Goal: Task Accomplishment & Management: Use online tool/utility

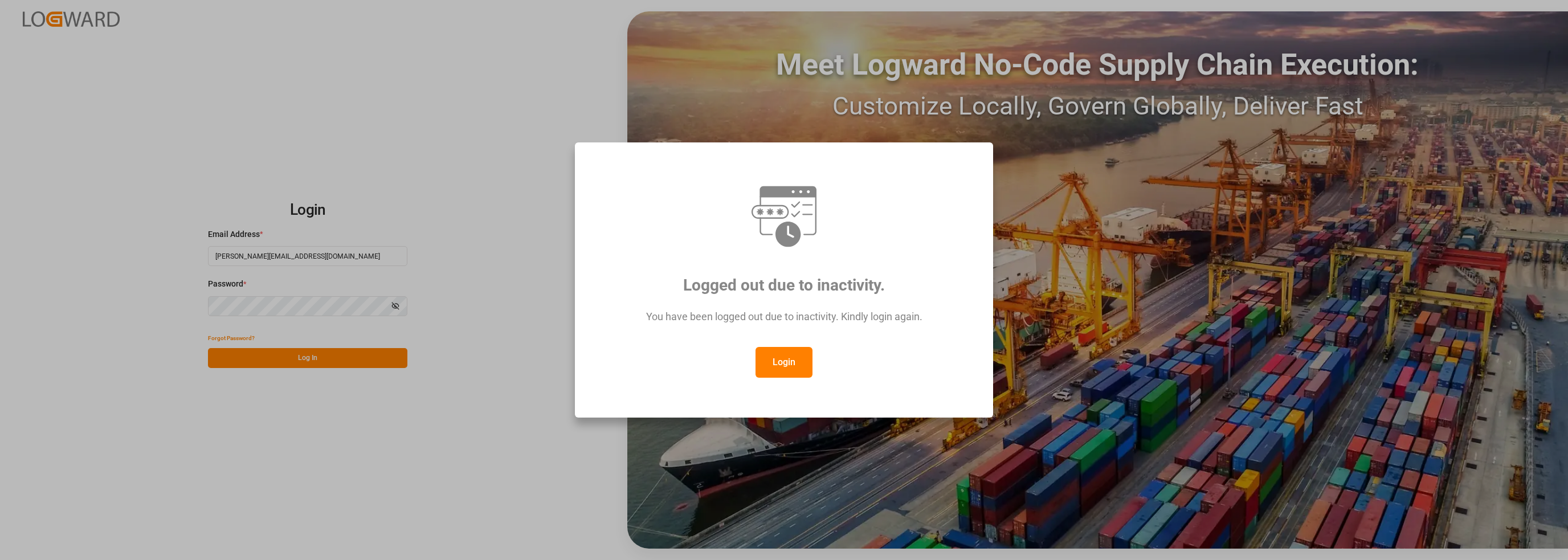
click at [394, 503] on div "Logged out due to inactivity. You have been logged out due to inactivity. Kindl…" at bounding box center [784, 280] width 1568 height 560
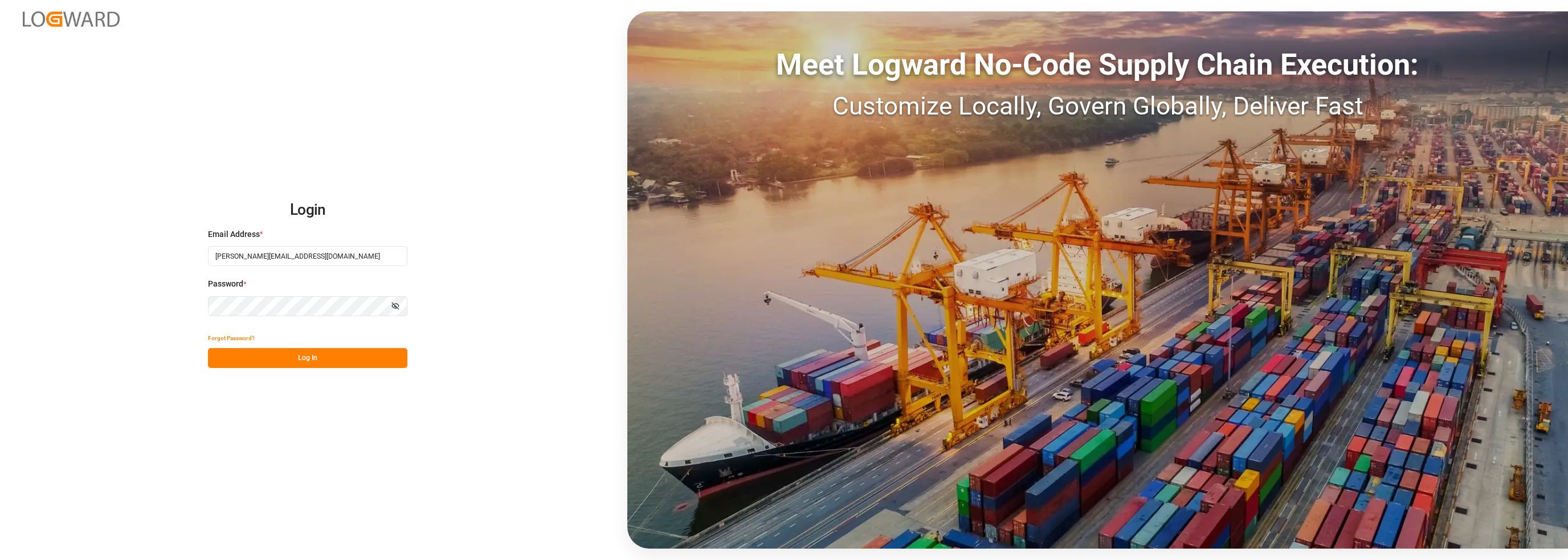
click at [305, 362] on button "Log In" at bounding box center [308, 358] width 200 height 20
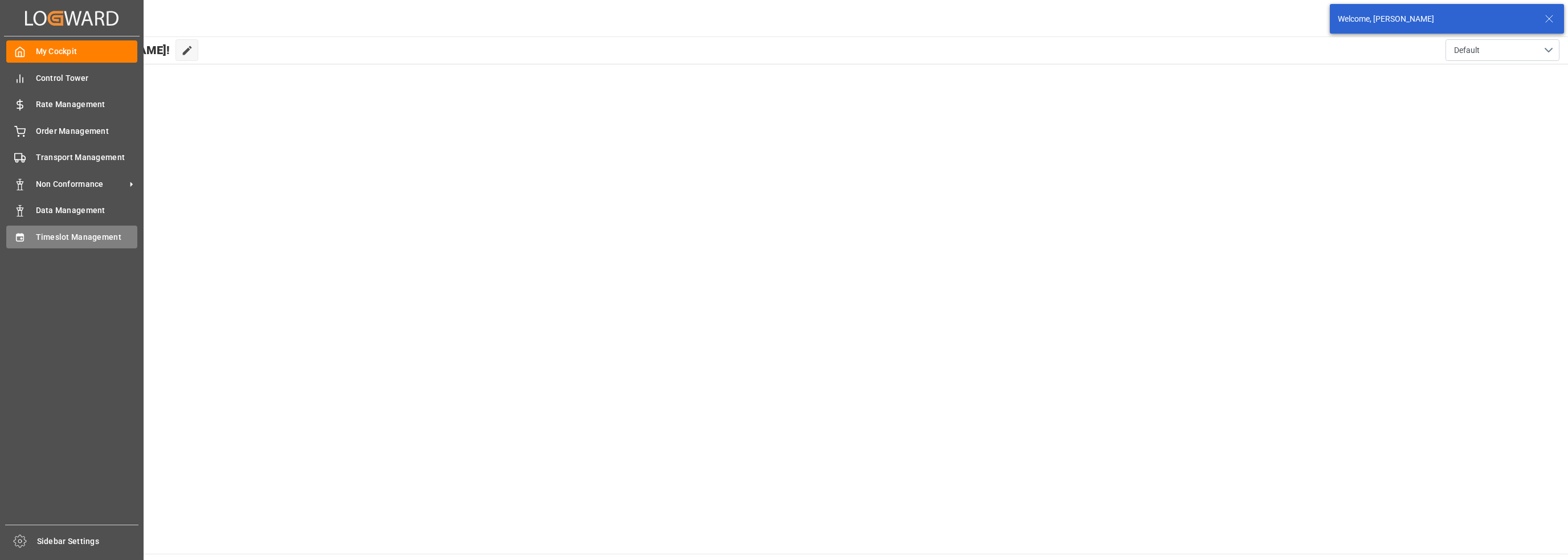
click at [30, 239] on div "Timeslot Management Timeslot Management" at bounding box center [72, 237] width 131 height 22
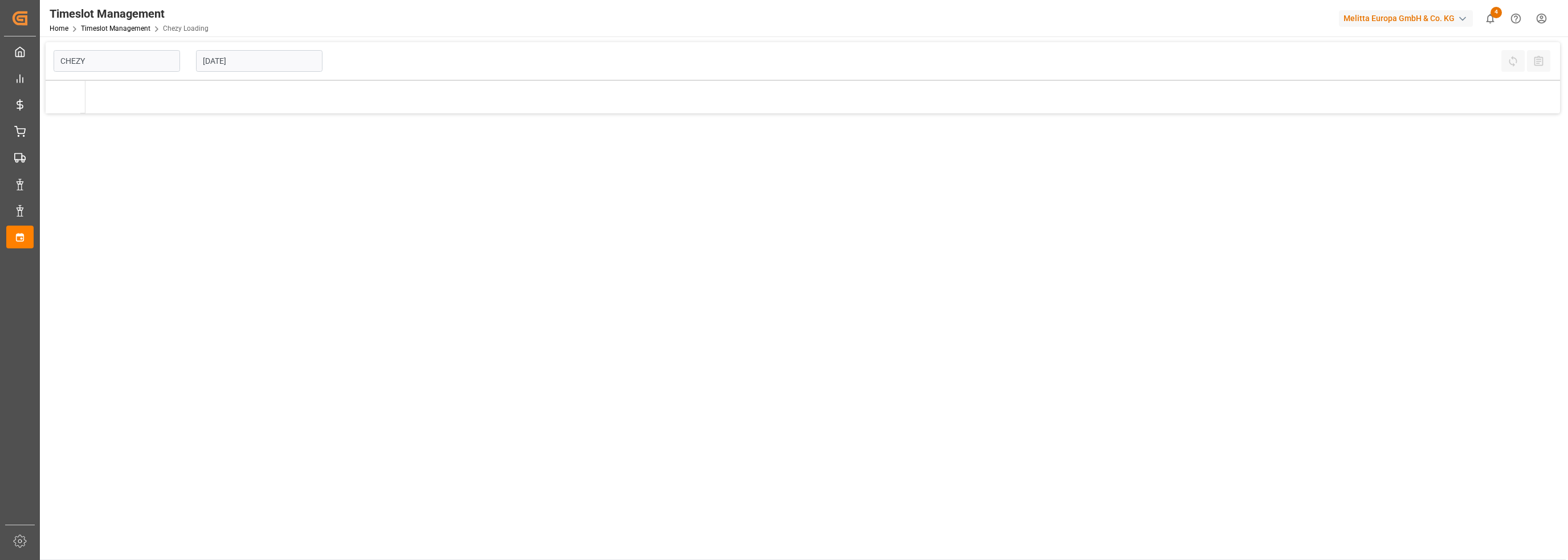
type input "Chezy Loading"
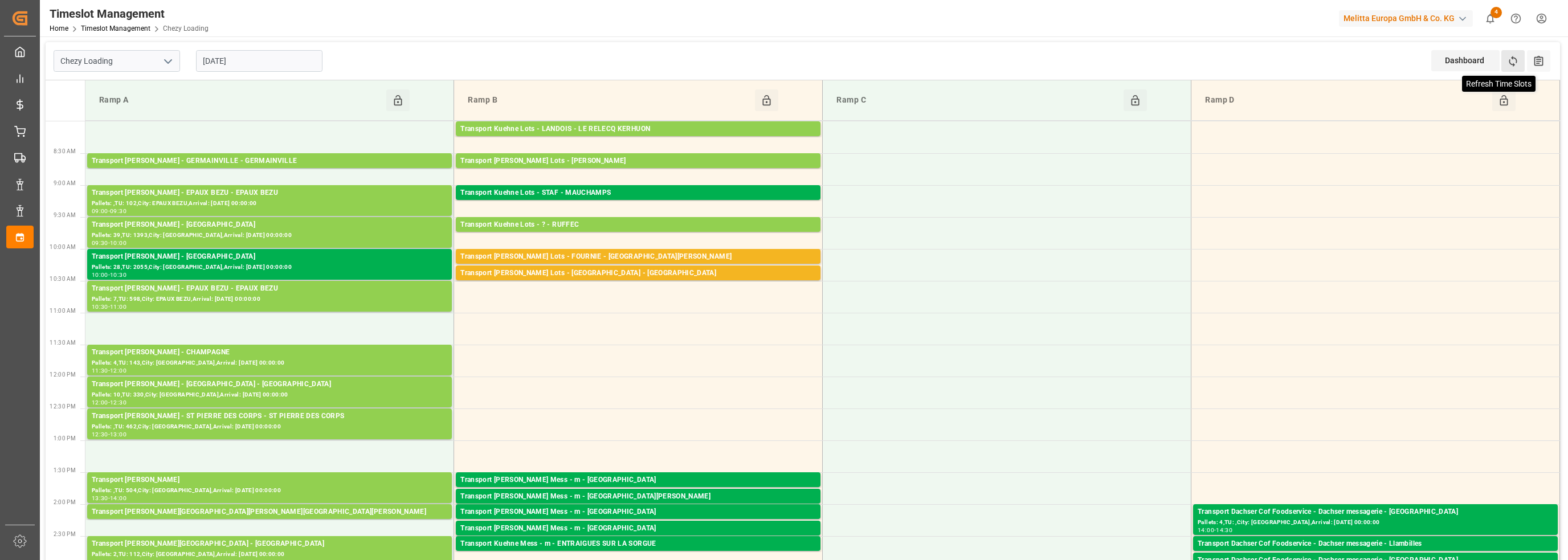
click at [1511, 60] on icon at bounding box center [1513, 61] width 12 height 12
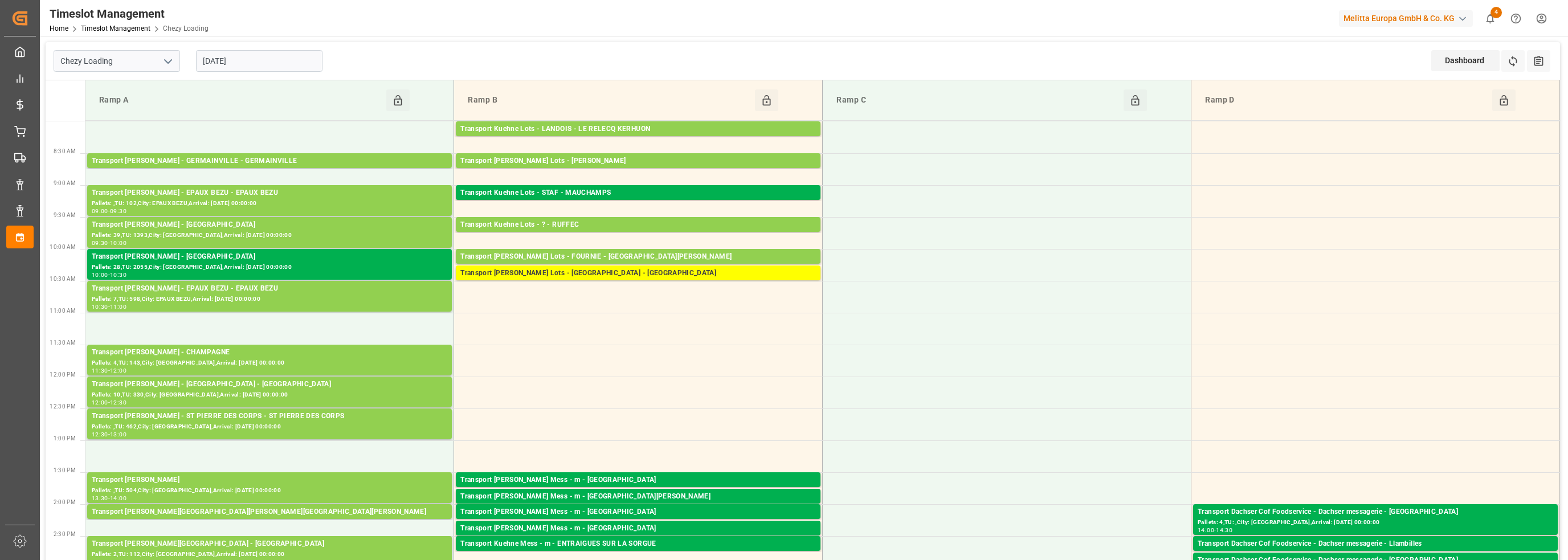
click at [223, 65] on input "[DATE]" at bounding box center [259, 60] width 127 height 22
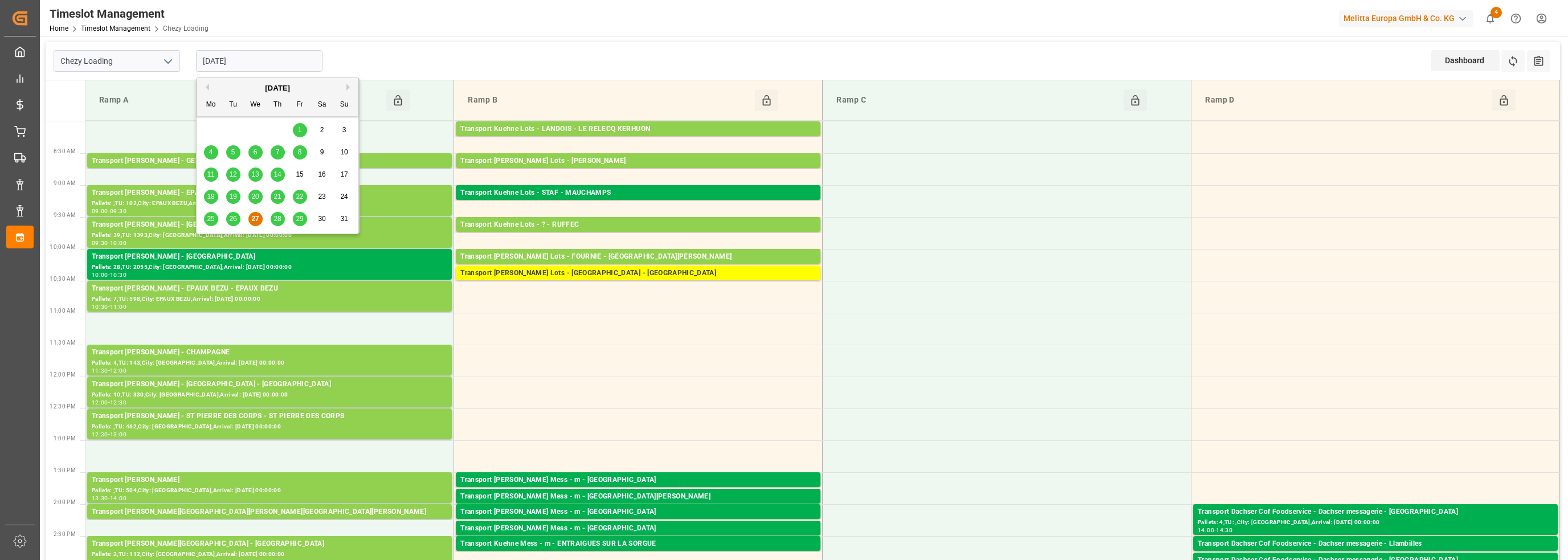
click at [277, 221] on span "28" at bounding box center [277, 219] width 7 height 8
type input "[DATE]"
